Goal: Transaction & Acquisition: Book appointment/travel/reservation

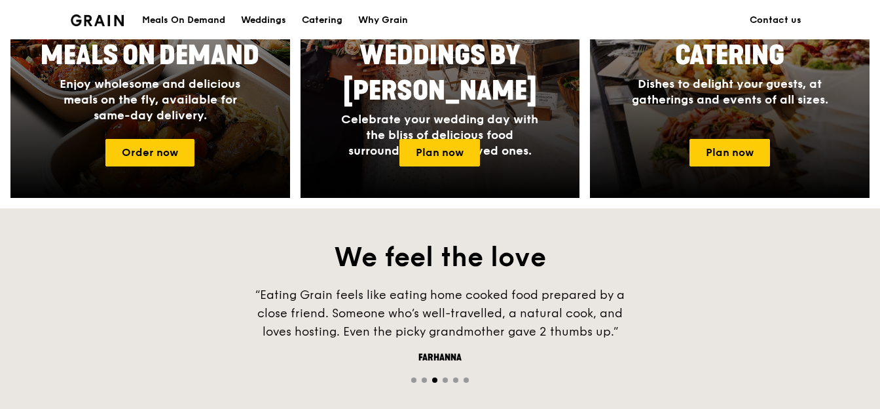
scroll to position [685, 0]
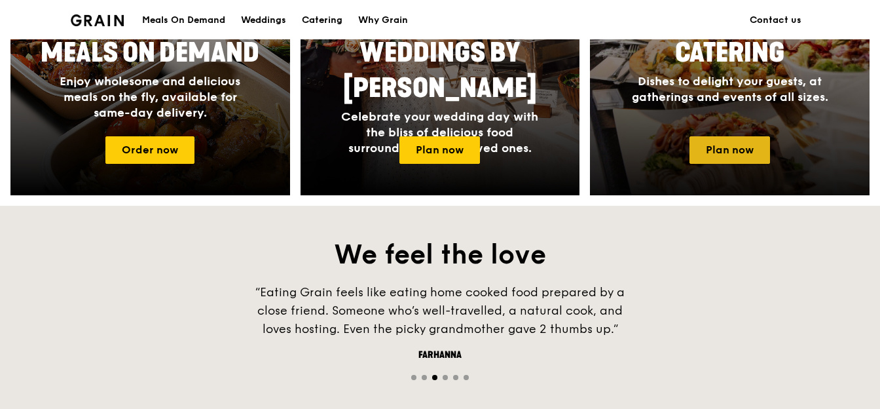
click at [734, 156] on link "Plan now" at bounding box center [729, 149] width 81 height 27
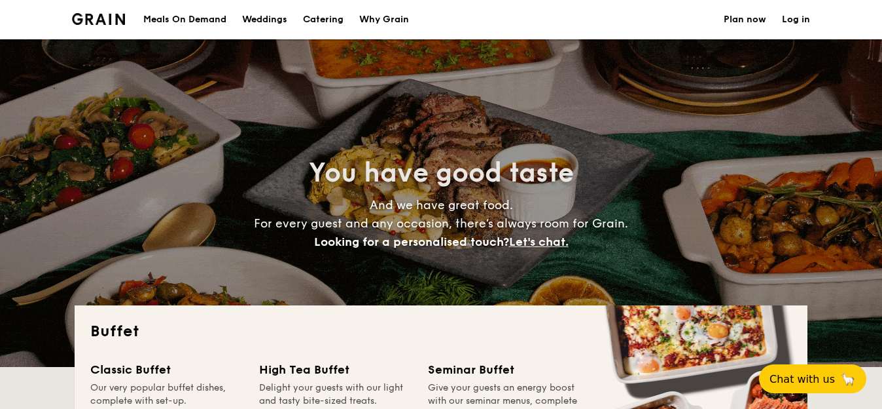
select select
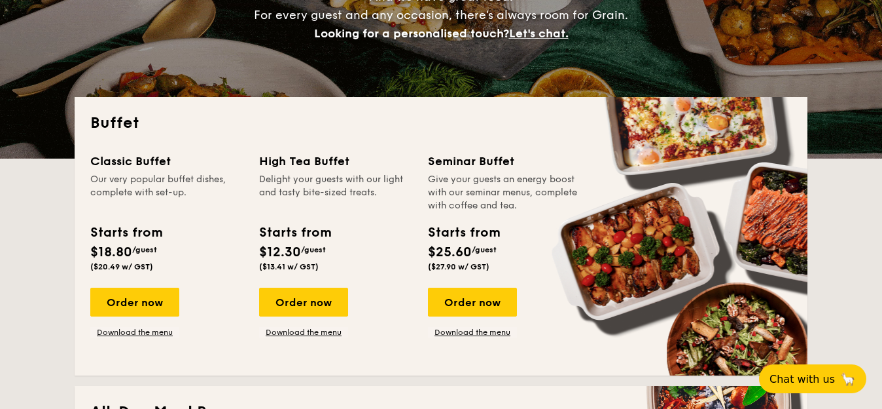
scroll to position [209, 0]
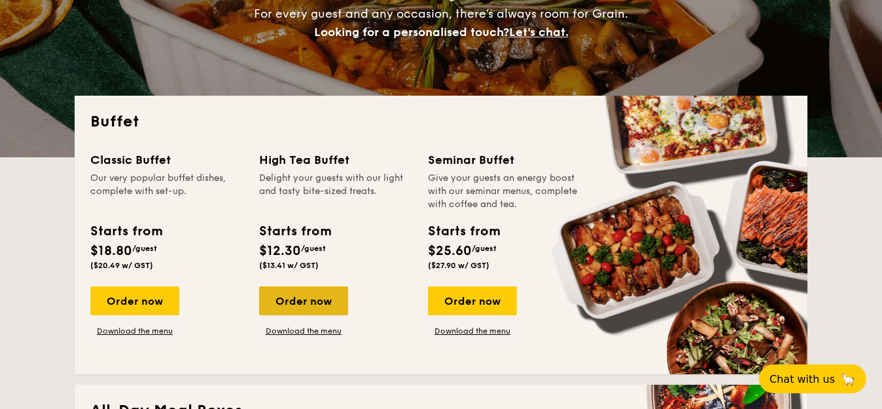
click at [304, 302] on div "Order now" at bounding box center [303, 300] width 89 height 29
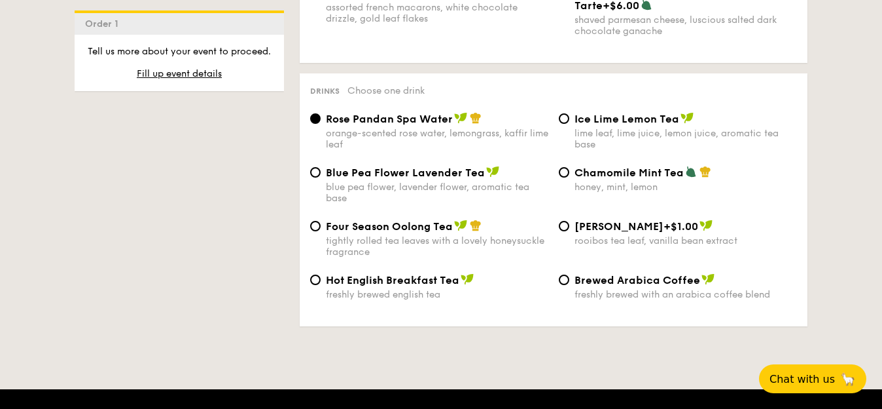
scroll to position [2134, 0]
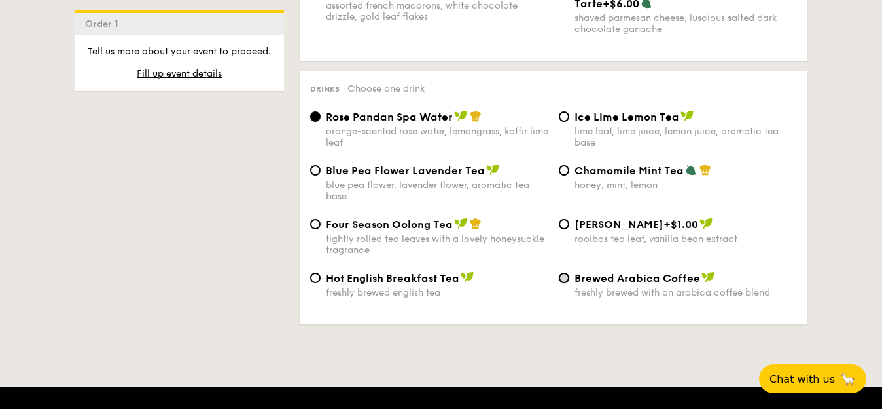
click at [562, 276] on input "Brewed Arabica Coffee freshly brewed with an arabica coffee blend" at bounding box center [564, 277] width 10 height 10
radio input "true"
click at [314, 273] on input "Hot English Breakfast Tea freshly brewed english tea" at bounding box center [315, 277] width 10 height 10
radio input "true"
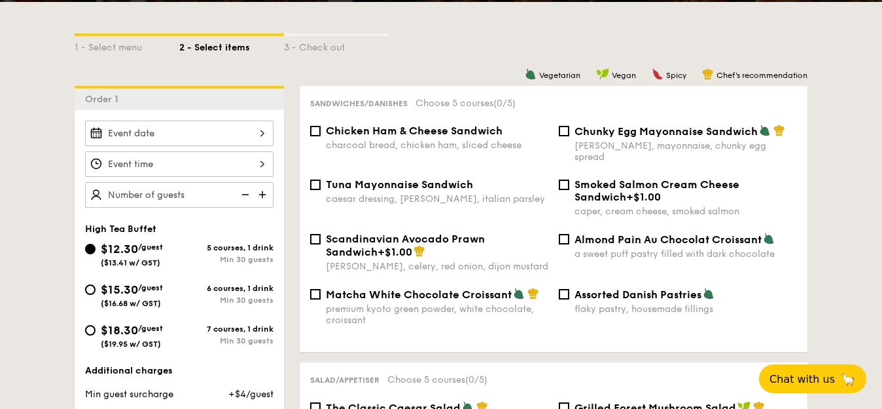
scroll to position [284, 0]
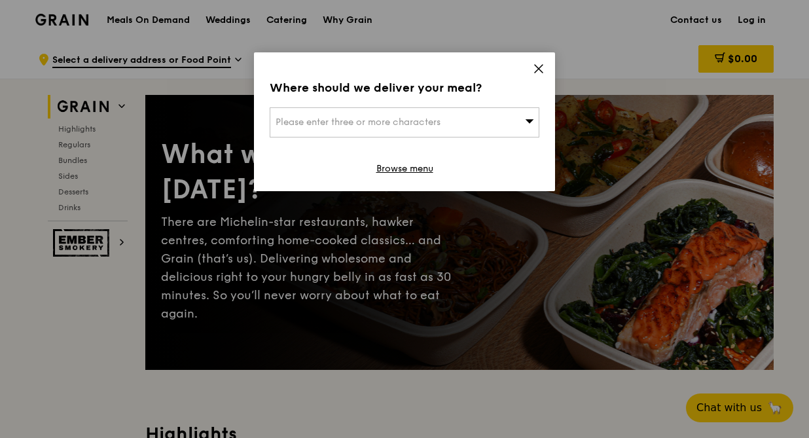
click at [537, 67] on icon at bounding box center [539, 69] width 8 height 8
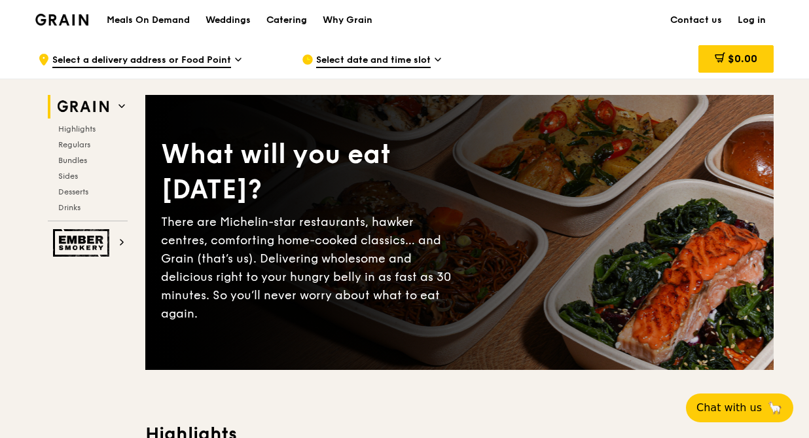
click at [279, 20] on div "Catering" at bounding box center [286, 20] width 41 height 39
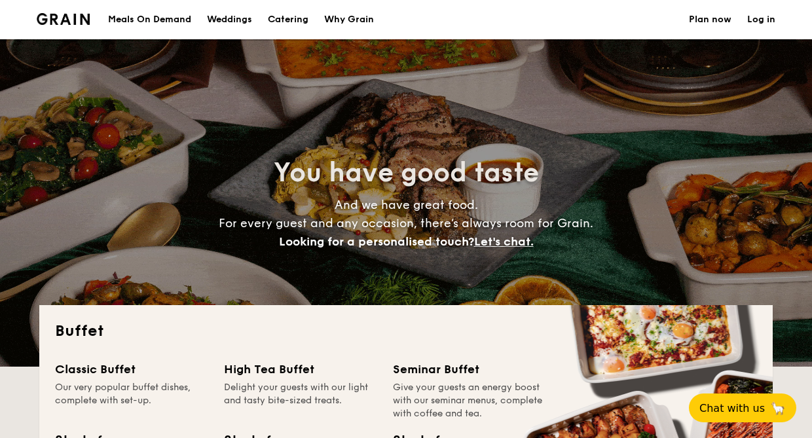
select select
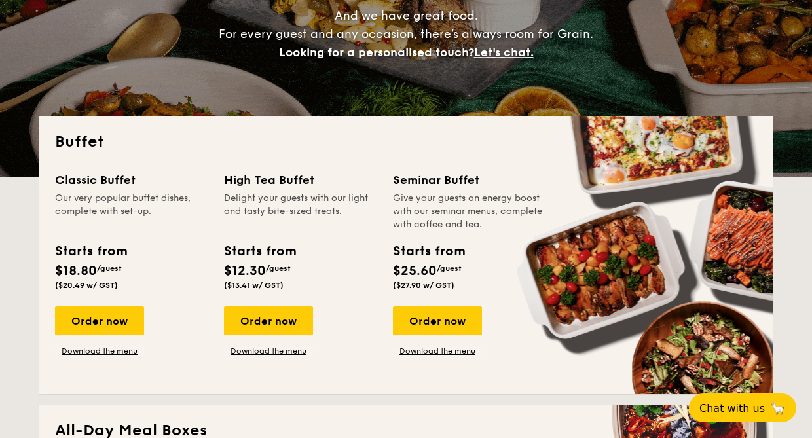
scroll to position [190, 0]
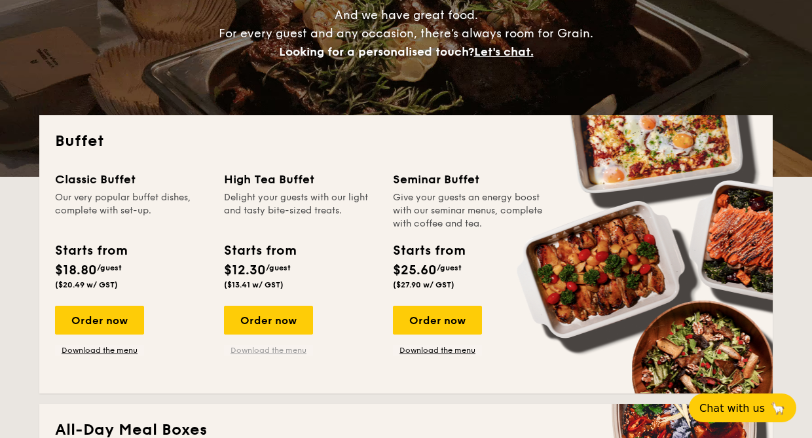
click at [268, 354] on link "Download the menu" at bounding box center [268, 350] width 89 height 10
